Goal: Task Accomplishment & Management: Use online tool/utility

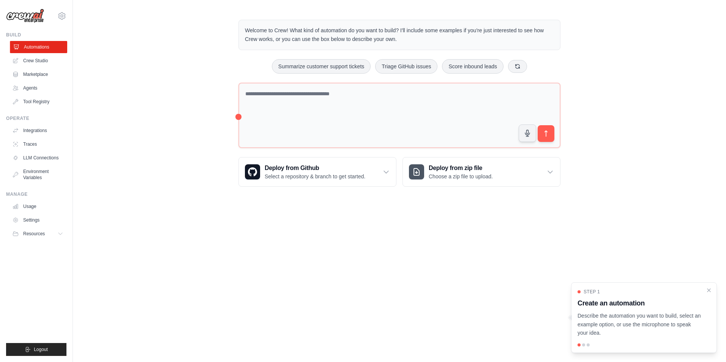
click at [43, 49] on link "Automations" at bounding box center [38, 47] width 57 height 12
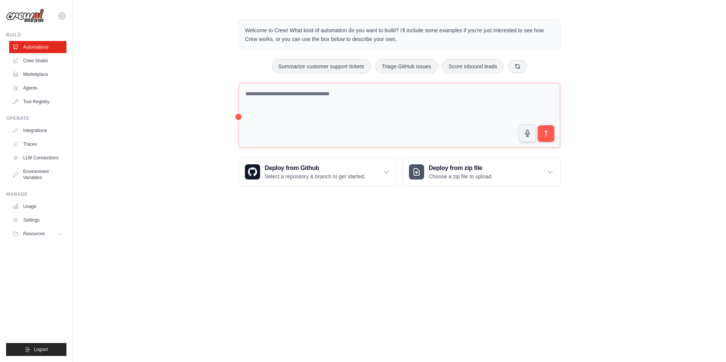
click at [62, 15] on icon at bounding box center [62, 16] width 2 height 2
click at [48, 52] on link "Settings" at bounding box center [61, 51] width 67 height 14
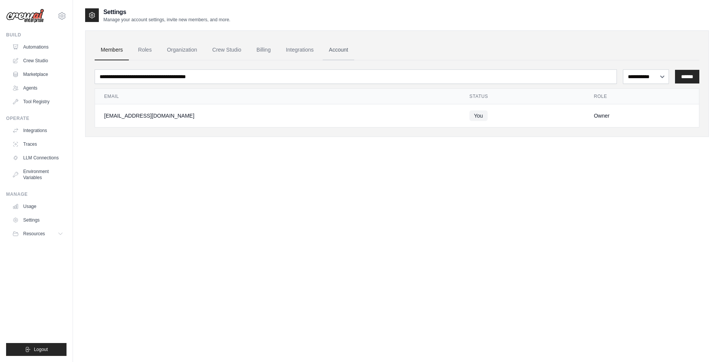
click at [333, 49] on link "Account" at bounding box center [338, 50] width 32 height 21
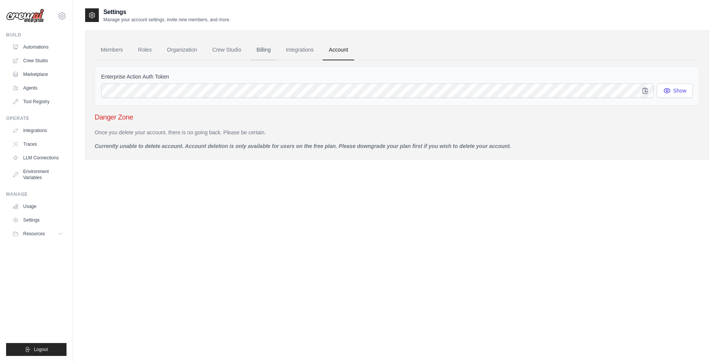
click at [262, 47] on link "Billing" at bounding box center [263, 50] width 26 height 21
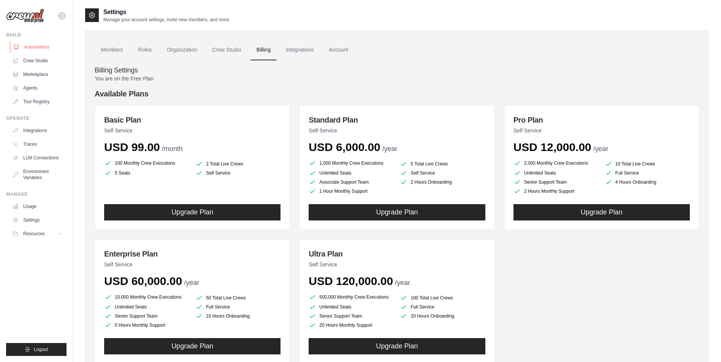
click at [28, 44] on link "Automations" at bounding box center [38, 47] width 57 height 12
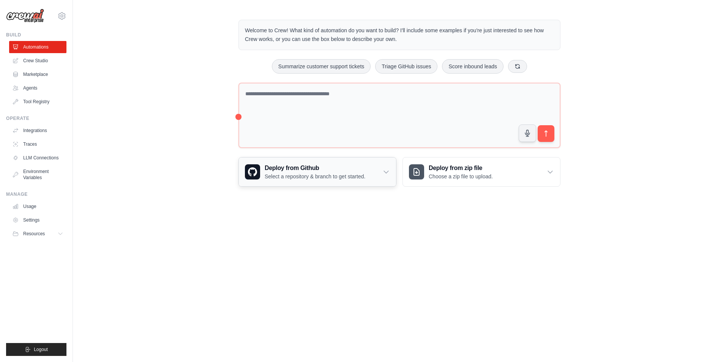
click at [354, 176] on p "Select a repository & branch to get started." at bounding box center [315, 177] width 101 height 8
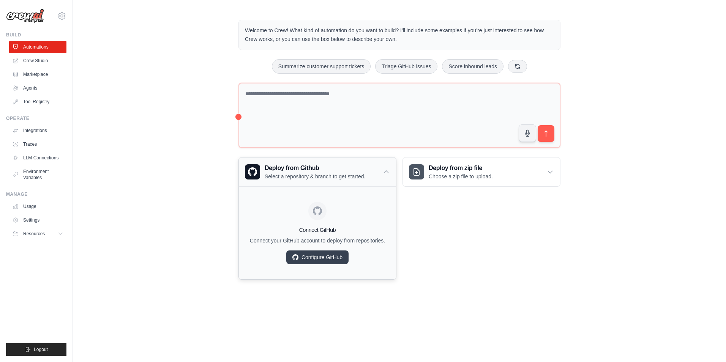
click at [354, 176] on p "Select a repository & branch to get started." at bounding box center [315, 177] width 101 height 8
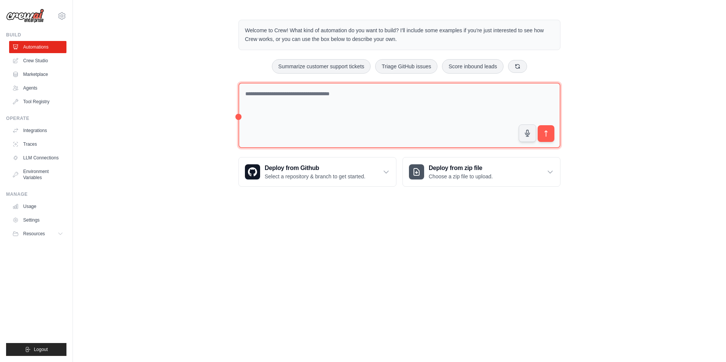
click at [354, 113] on textarea at bounding box center [400, 116] width 322 height 66
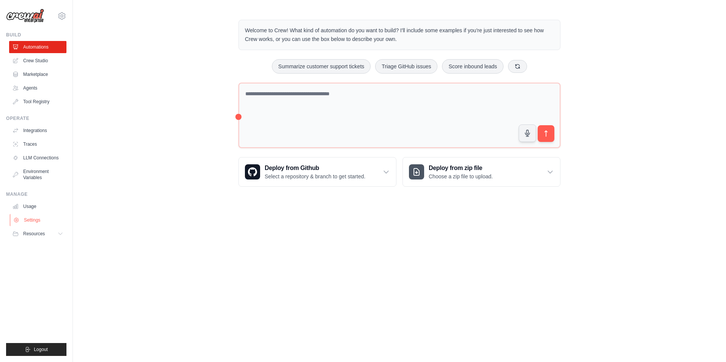
click at [29, 222] on link "Settings" at bounding box center [38, 220] width 57 height 12
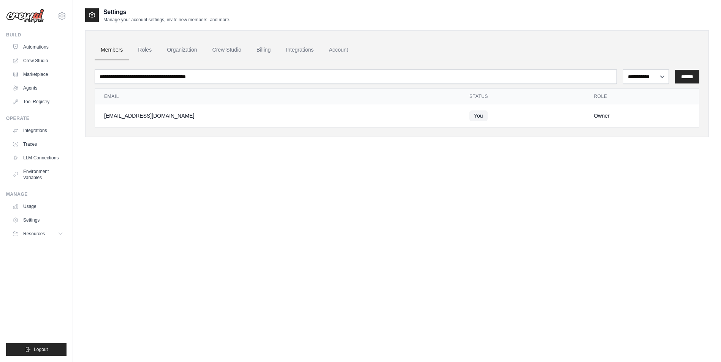
click at [90, 19] on div at bounding box center [92, 15] width 14 height 14
click at [139, 49] on link "Roles" at bounding box center [145, 50] width 26 height 21
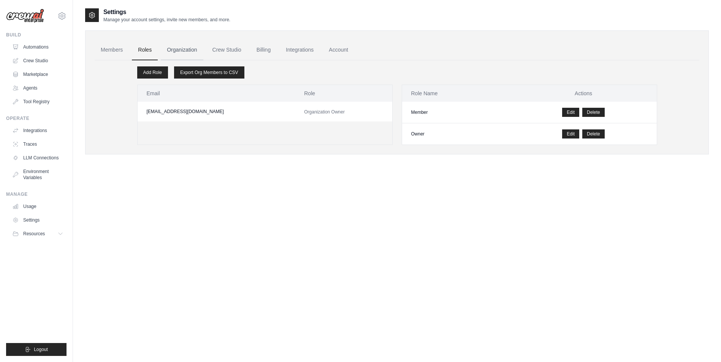
click at [173, 49] on link "Organization" at bounding box center [182, 50] width 42 height 21
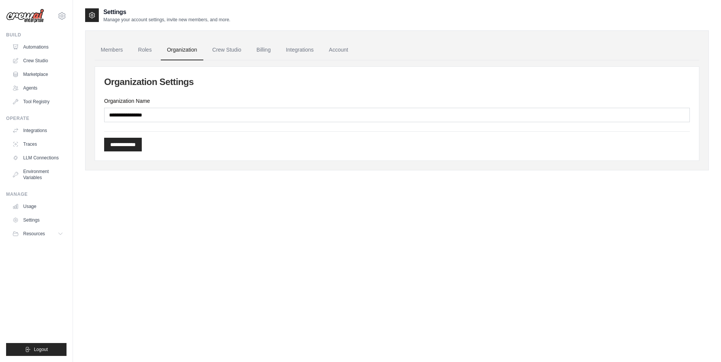
click at [172, 123] on div "**********" at bounding box center [397, 114] width 604 height 94
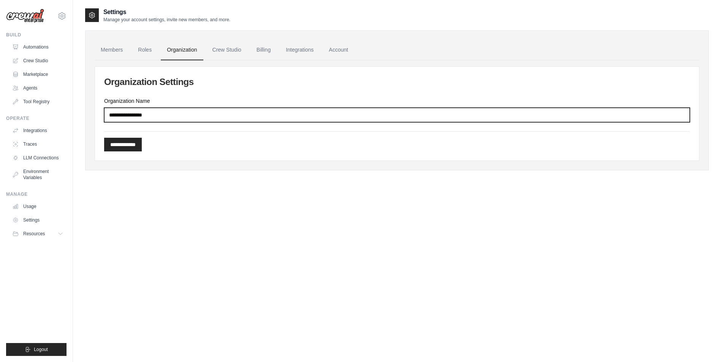
click at [174, 114] on input "Organization Name" at bounding box center [396, 115] width 585 height 14
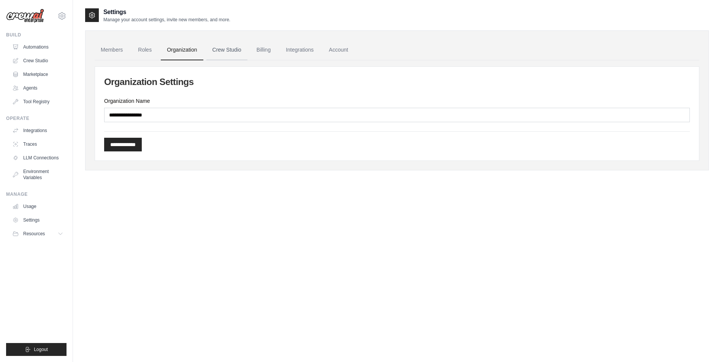
click at [234, 44] on link "Crew Studio" at bounding box center [226, 50] width 41 height 21
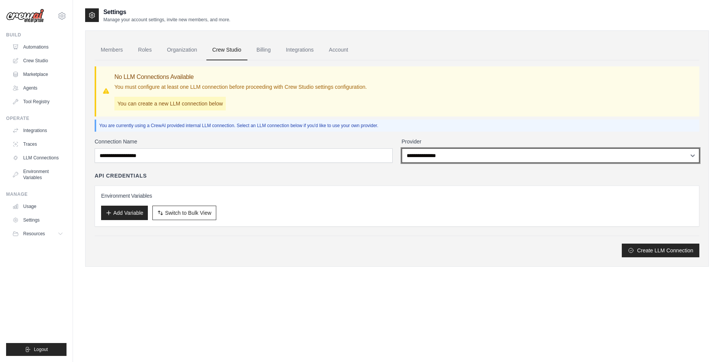
click at [442, 160] on select "**********" at bounding box center [550, 156] width 298 height 14
select select "******"
click at [401, 149] on select "**********" at bounding box center [550, 156] width 298 height 14
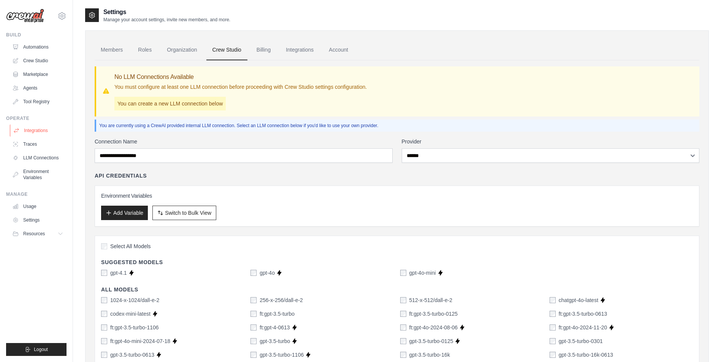
click at [40, 129] on link "Integrations" at bounding box center [38, 131] width 57 height 12
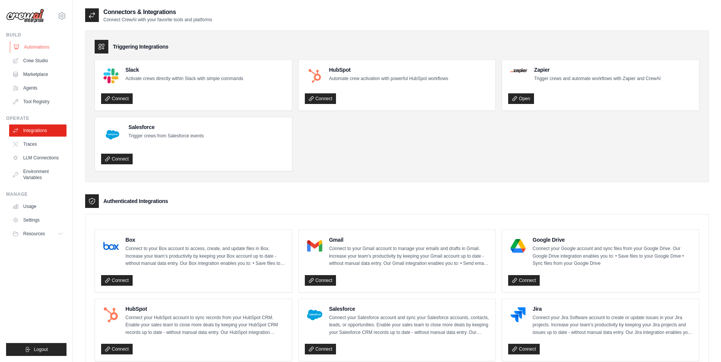
click at [41, 51] on link "Automations" at bounding box center [38, 47] width 57 height 12
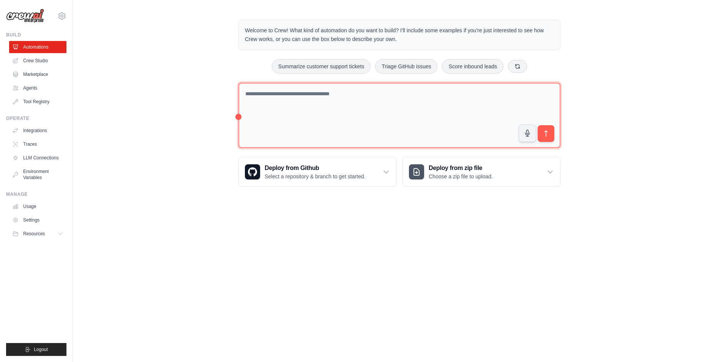
click at [339, 104] on textarea at bounding box center [400, 116] width 322 height 66
type textarea "*"
type textarea "**********"
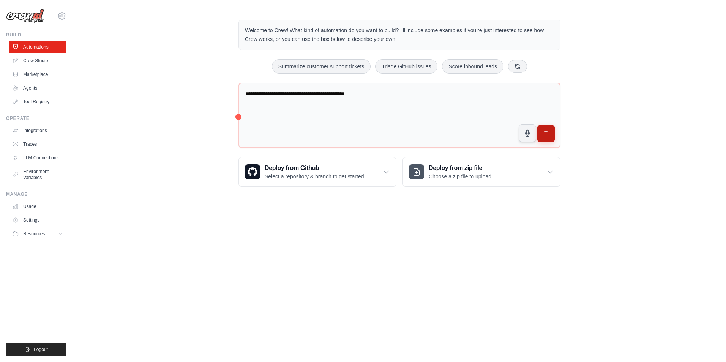
click at [546, 136] on icon "submit" at bounding box center [546, 134] width 3 height 6
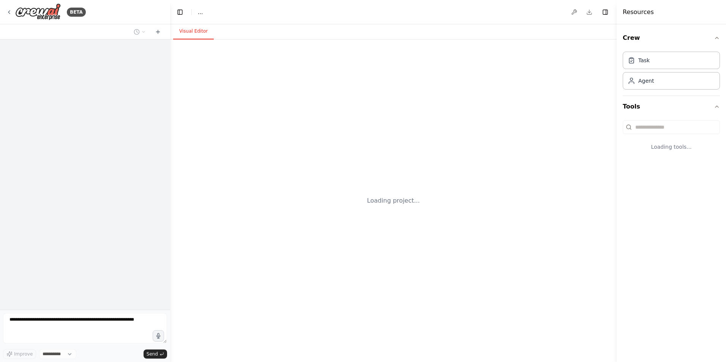
select select "****"
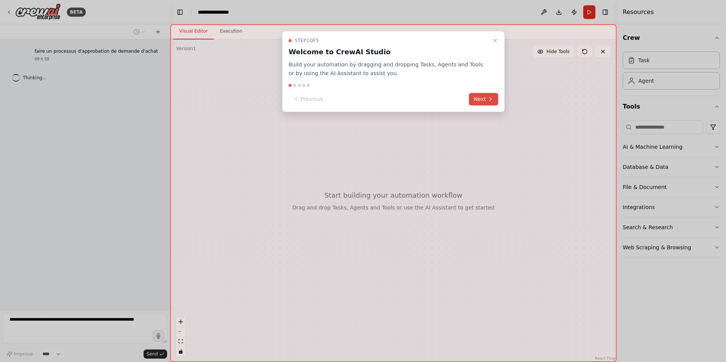
click at [485, 97] on button "Next" at bounding box center [483, 99] width 29 height 13
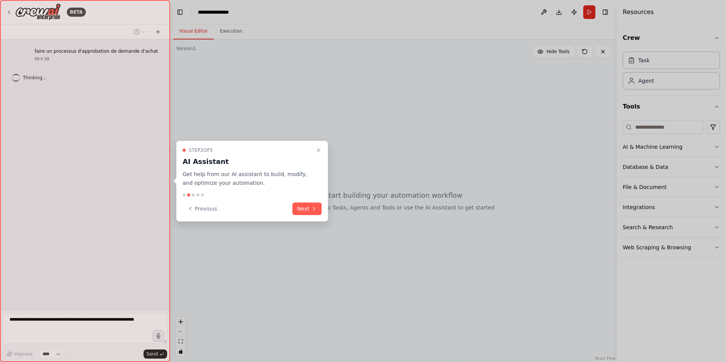
click at [317, 201] on div "Step 2 of 5 AI Assistant Get help from our AI assistant to build, modify, and o…" at bounding box center [252, 181] width 152 height 81
click at [308, 198] on div "Step 2 of 5 AI Assistant Get help from our AI assistant to build, modify, and o…" at bounding box center [252, 181] width 152 height 81
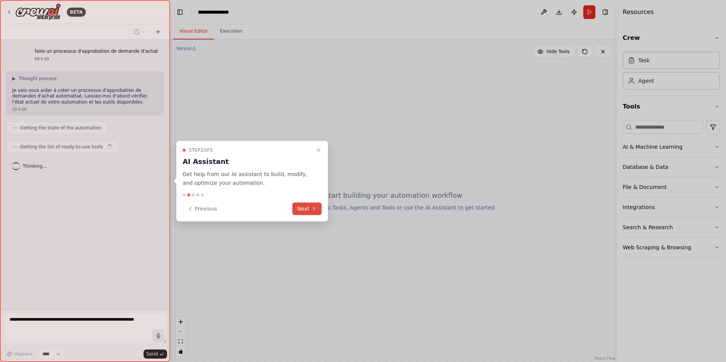
click at [302, 209] on button "Next" at bounding box center [306, 208] width 29 height 13
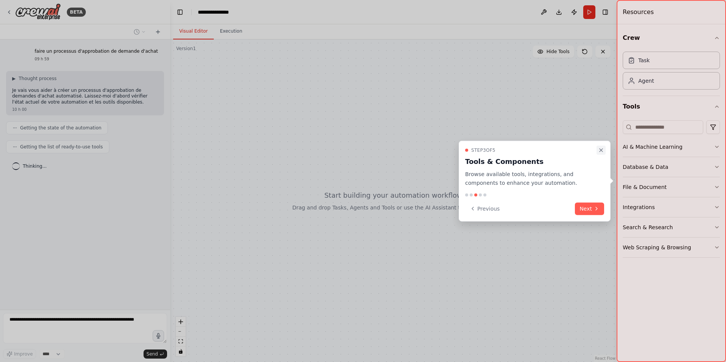
click at [602, 149] on icon "Close walkthrough" at bounding box center [601, 150] width 6 height 6
click at [601, 151] on icon "Close walkthrough" at bounding box center [601, 150] width 3 height 3
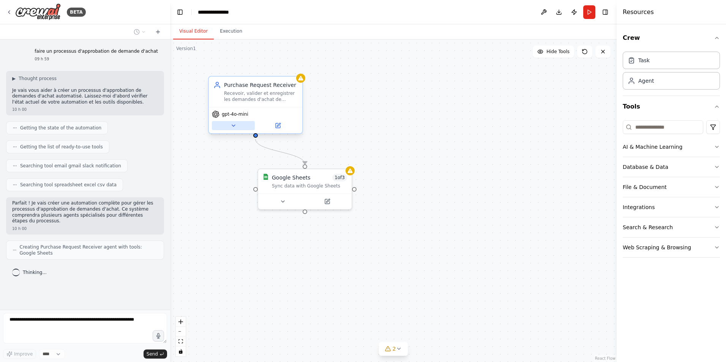
click at [232, 126] on icon at bounding box center [234, 126] width 6 height 6
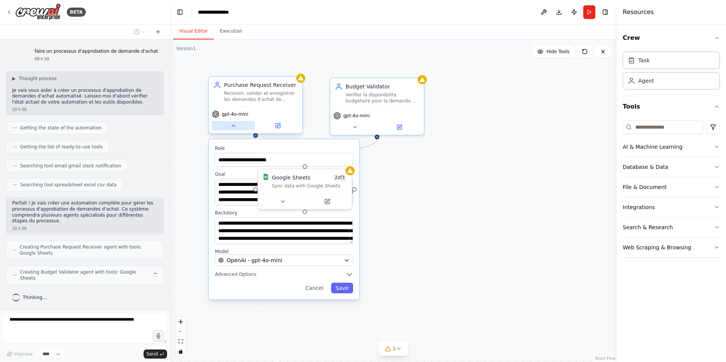
click at [232, 126] on icon at bounding box center [233, 126] width 3 height 2
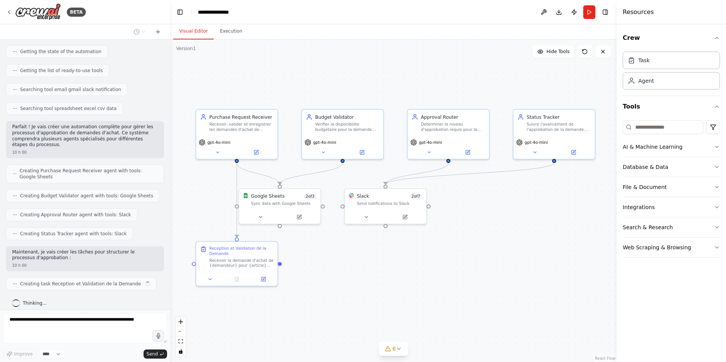
scroll to position [82, 0]
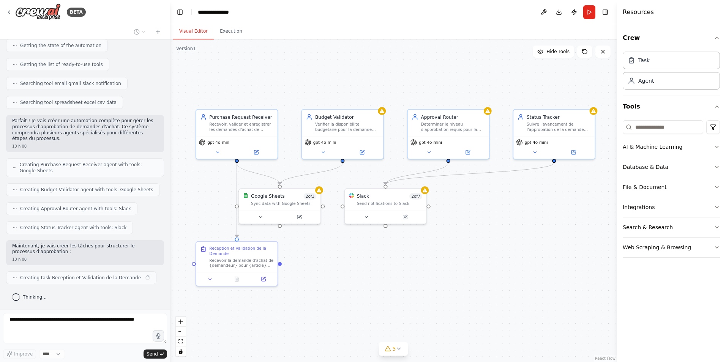
drag, startPoint x: 370, startPoint y: 278, endPoint x: 339, endPoint y: 280, distance: 31.2
click at [339, 280] on div ".deletable-edge-delete-btn { width: 20px; height: 20px; border: 0px solid #ffff…" at bounding box center [393, 201] width 447 height 323
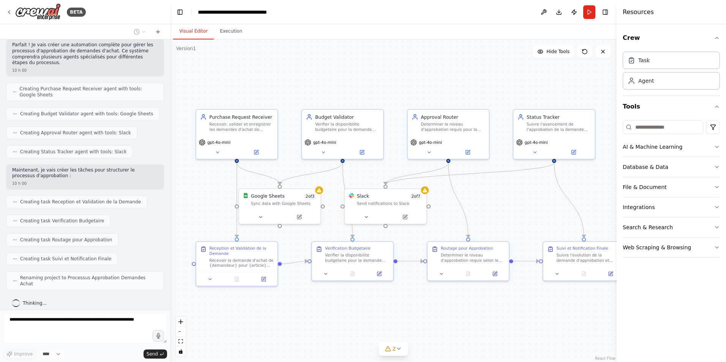
scroll to position [177, 0]
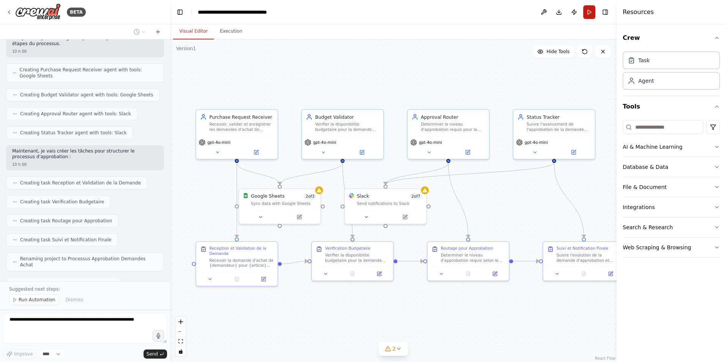
click at [591, 11] on button "Run" at bounding box center [589, 12] width 12 height 14
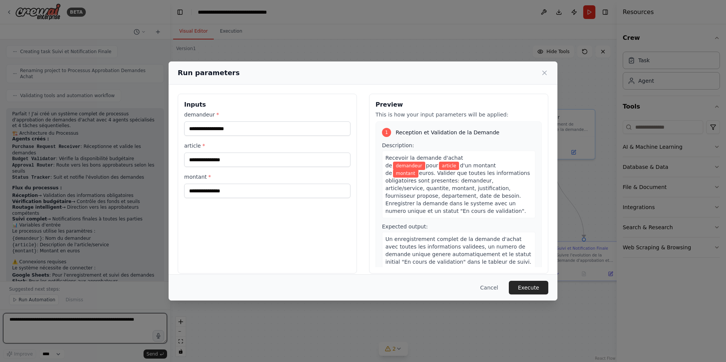
scroll to position [371, 0]
type textarea "**"
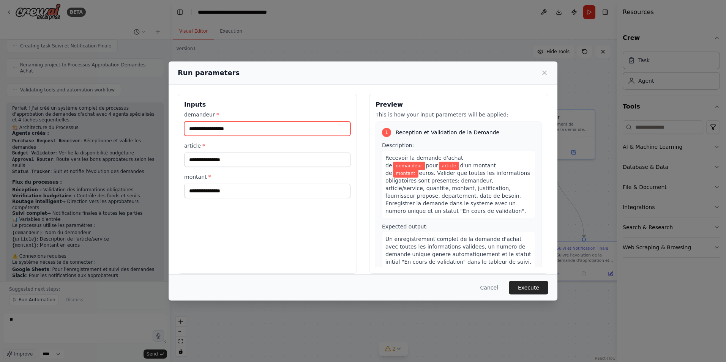
click at [235, 129] on input "demandeur *" at bounding box center [267, 129] width 166 height 14
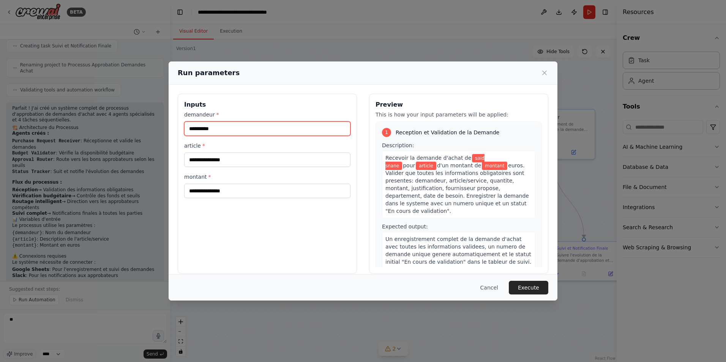
type input "**********"
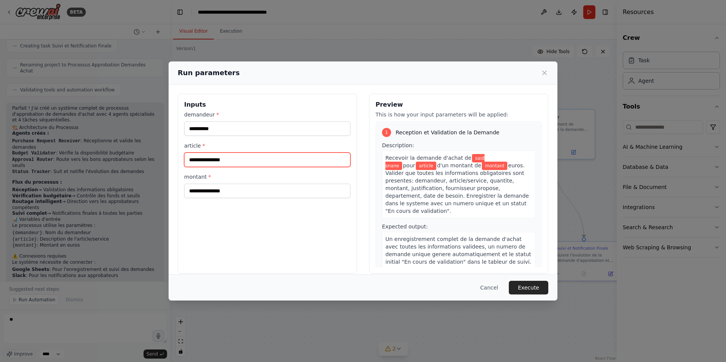
click at [264, 167] on input "article *" at bounding box center [267, 160] width 166 height 14
type input "**********"
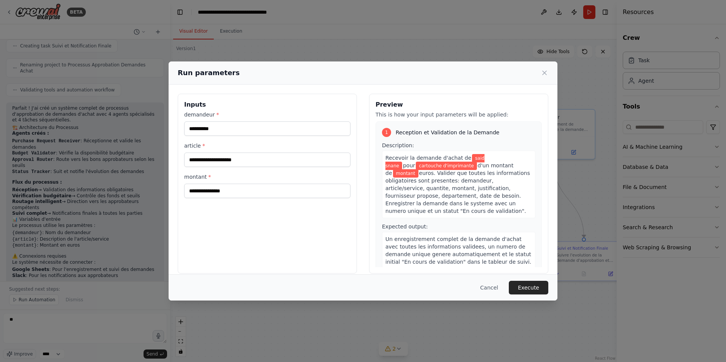
click at [299, 199] on div "**********" at bounding box center [267, 184] width 179 height 180
click at [301, 196] on input "montant *" at bounding box center [267, 191] width 166 height 14
type input "***"
click at [535, 282] on button "Execute" at bounding box center [529, 288] width 40 height 14
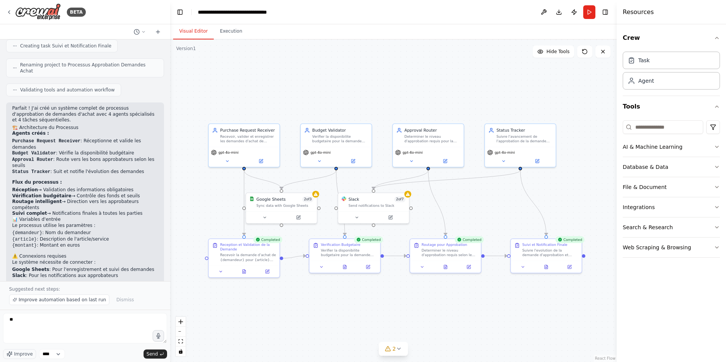
drag, startPoint x: 530, startPoint y: 317, endPoint x: 494, endPoint y: 317, distance: 36.5
click at [494, 317] on div ".deletable-edge-delete-btn { width: 20px; height: 20px; border: 0px solid #ffff…" at bounding box center [393, 201] width 447 height 323
click at [401, 352] on icon at bounding box center [399, 349] width 6 height 6
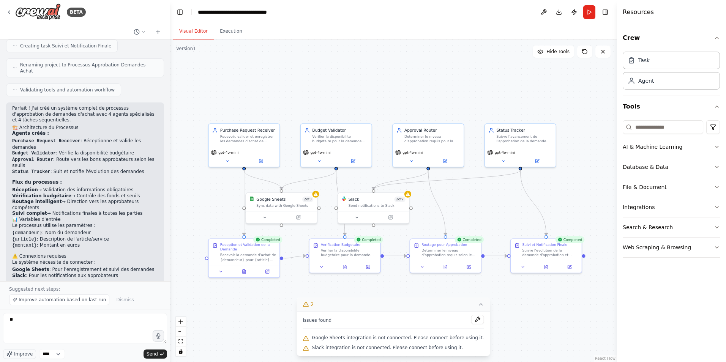
click at [283, 341] on div ".deletable-edge-delete-btn { width: 20px; height: 20px; border: 0px solid #ffff…" at bounding box center [393, 201] width 447 height 323
click at [369, 208] on div "Slack 2 of 7 Send notifications to Slack" at bounding box center [373, 201] width 71 height 19
click at [359, 220] on button at bounding box center [357, 216] width 33 height 7
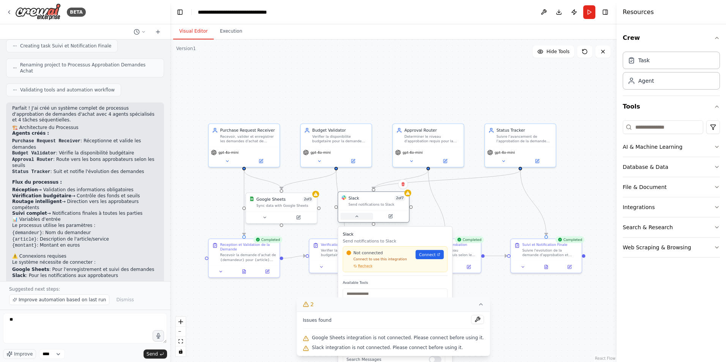
click at [359, 218] on icon at bounding box center [356, 216] width 5 height 5
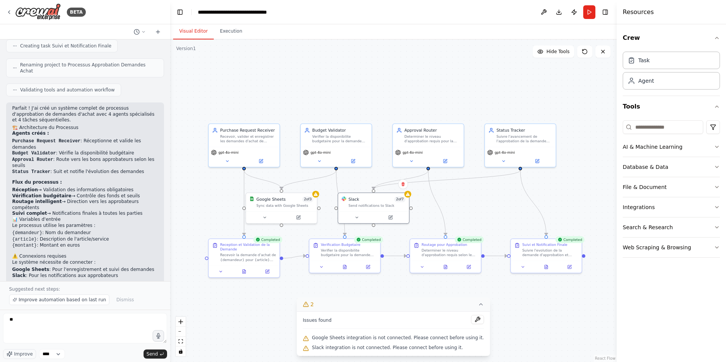
click at [470, 199] on div ".deletable-edge-delete-btn { width: 20px; height: 20px; border: 0px solid #ffff…" at bounding box center [393, 201] width 447 height 323
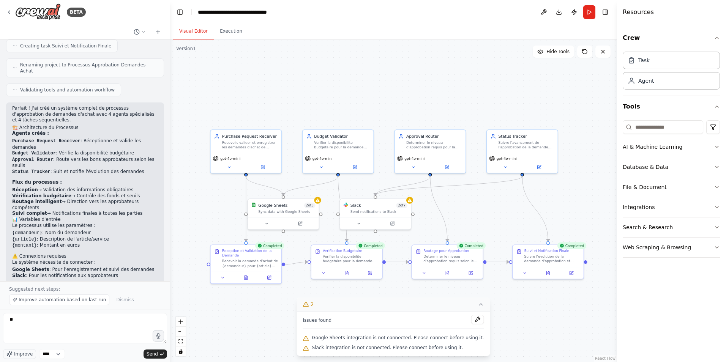
drag, startPoint x: 261, startPoint y: 96, endPoint x: 263, endPoint y: 103, distance: 6.4
click at [263, 103] on div ".deletable-edge-delete-btn { width: 20px; height: 20px; border: 0px solid #ffff…" at bounding box center [393, 201] width 447 height 323
